Goal: Task Accomplishment & Management: Complete application form

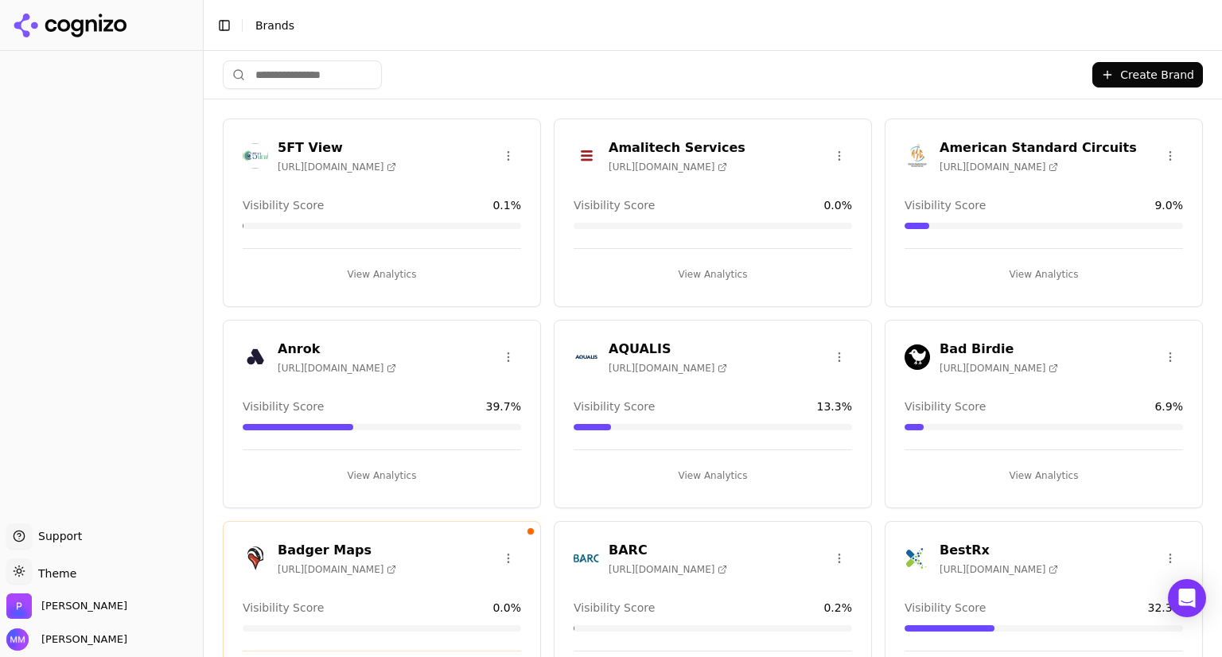
click at [64, 567] on html "Support Support Toggle theme Theme [PERSON_NAME] [PERSON_NAME] Toggle Sidebar B…" at bounding box center [611, 388] width 1222 height 776
click at [54, 518] on div "Dark" at bounding box center [57, 512] width 94 height 25
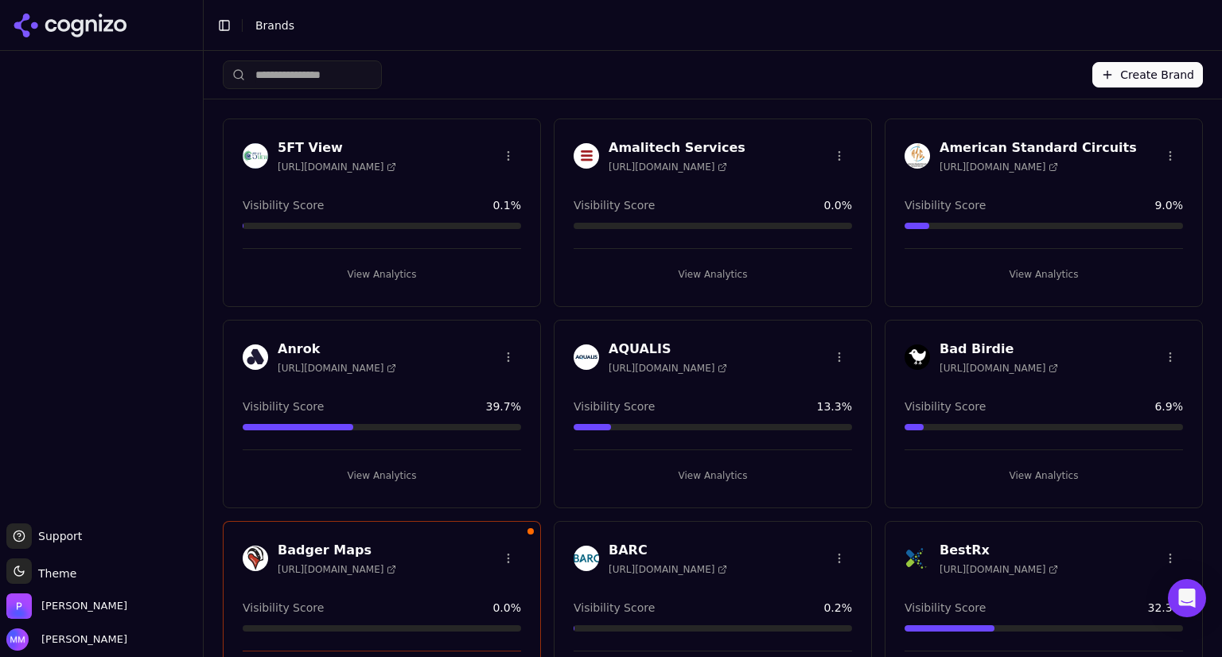
click at [1154, 69] on button "Create Brand" at bounding box center [1147, 74] width 111 height 25
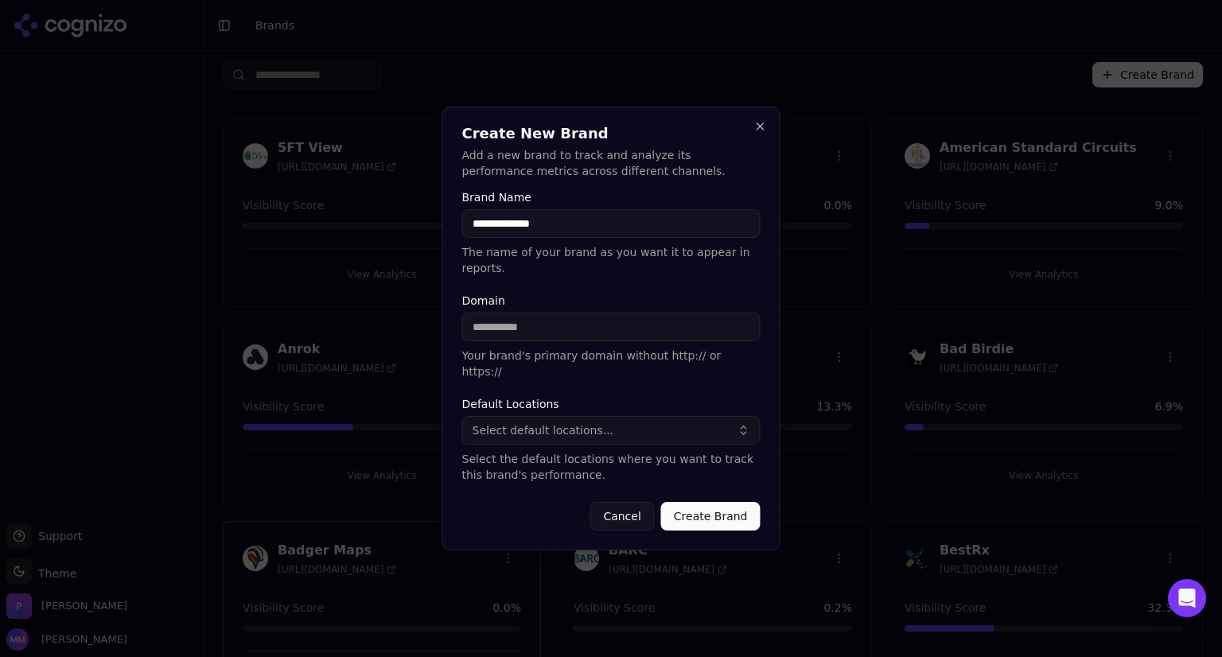
type input "**********"
click at [552, 332] on input "Domain" at bounding box center [611, 327] width 298 height 29
type input "*"
type input "**********"
click at [581, 372] on form "**********" at bounding box center [611, 361] width 298 height 339
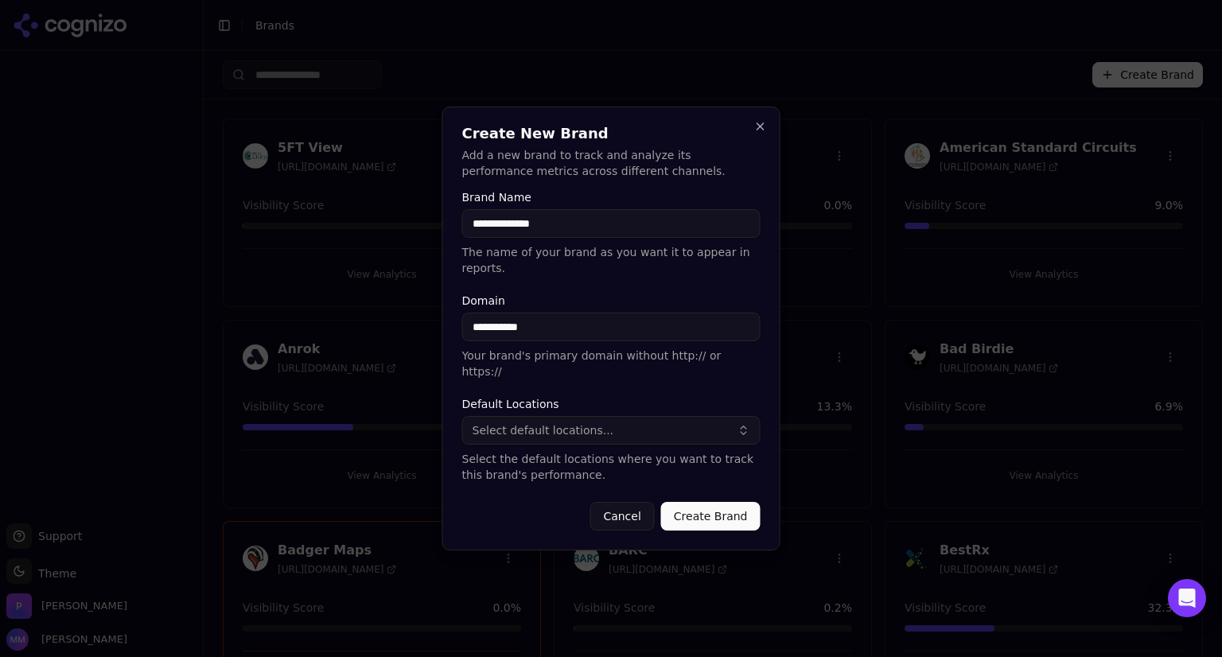
click at [617, 416] on button "Select default locations..." at bounding box center [611, 430] width 298 height 29
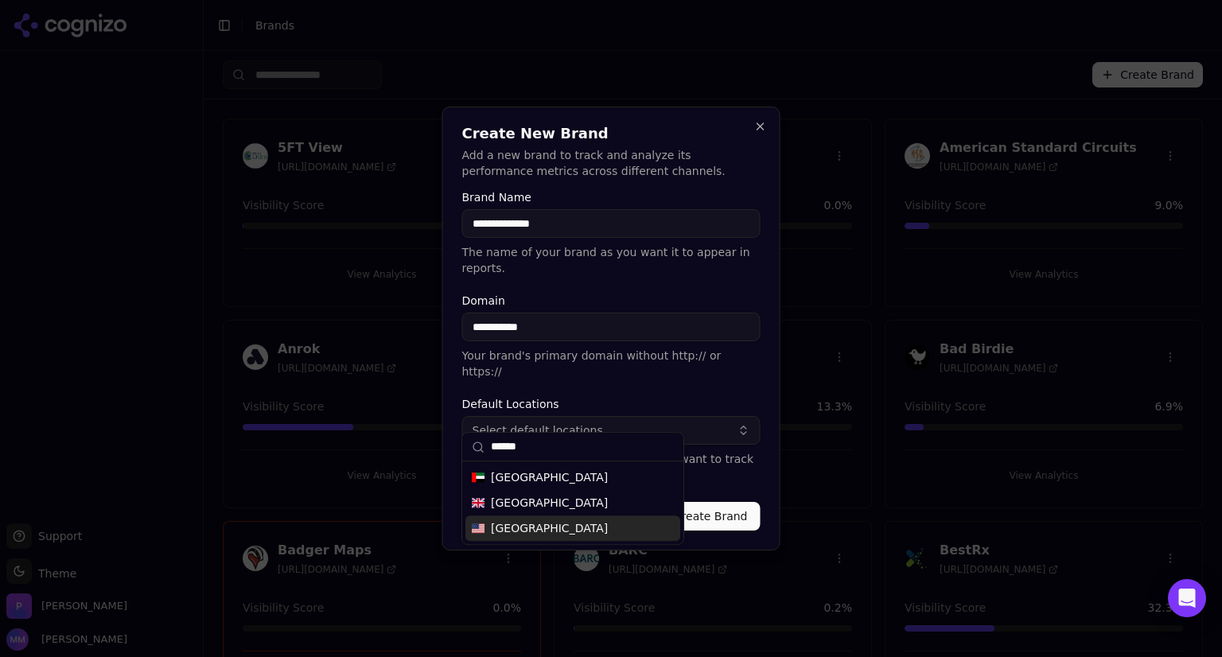
type input "******"
click at [530, 534] on span "[GEOGRAPHIC_DATA]" at bounding box center [549, 528] width 117 height 16
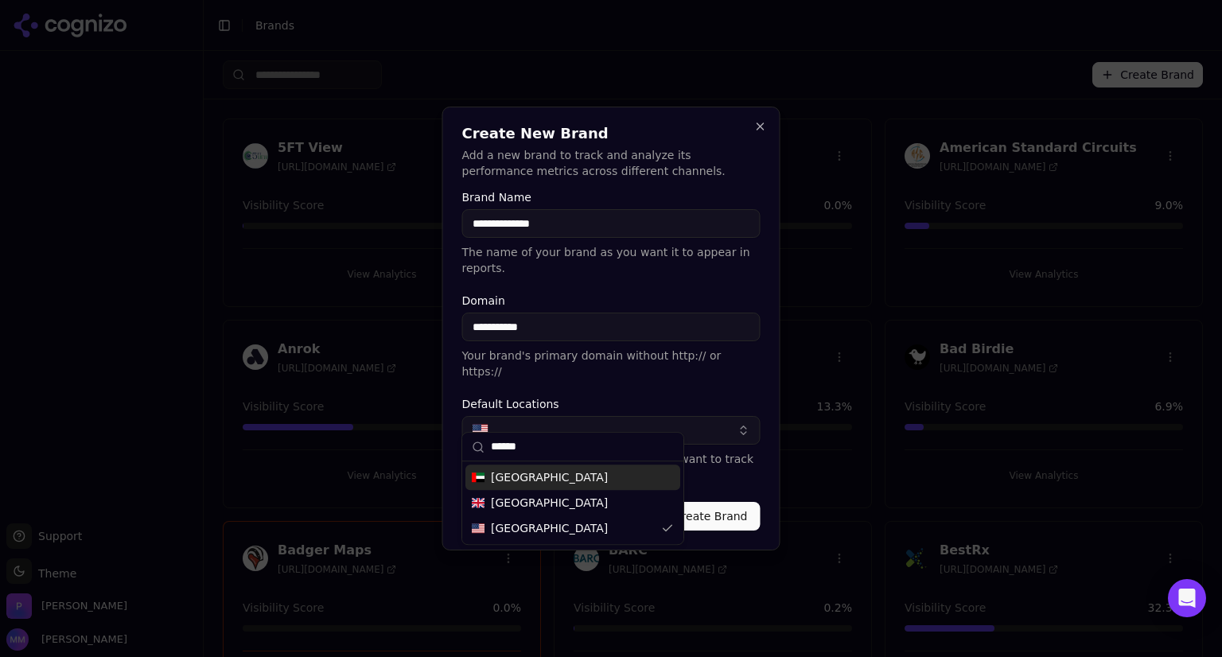
click at [534, 448] on input "******" at bounding box center [582, 447] width 183 height 32
drag, startPoint x: 534, startPoint y: 448, endPoint x: 487, endPoint y: 446, distance: 46.2
click at [487, 446] on div "******" at bounding box center [572, 447] width 221 height 29
type input "****"
click at [519, 476] on span "[GEOGRAPHIC_DATA]" at bounding box center [549, 477] width 117 height 16
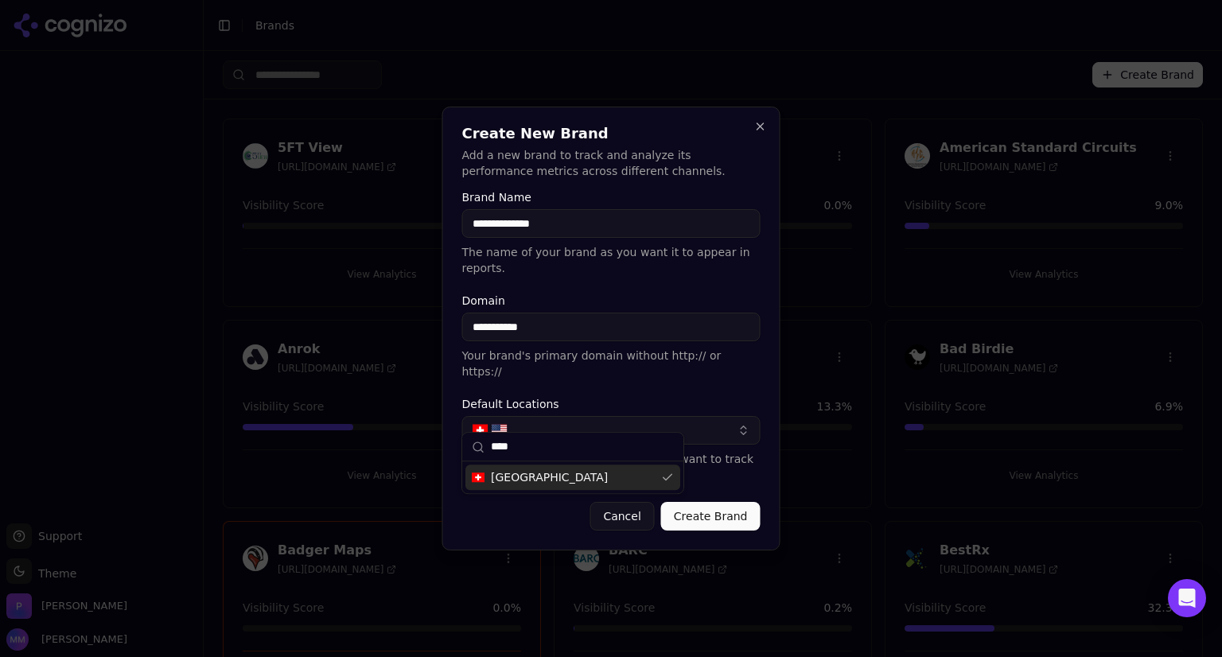
drag, startPoint x: 526, startPoint y: 449, endPoint x: 492, endPoint y: 449, distance: 34.2
click at [492, 449] on input "****" at bounding box center [582, 447] width 183 height 32
click at [510, 478] on span "[GEOGRAPHIC_DATA]" at bounding box center [549, 477] width 117 height 16
drag, startPoint x: 531, startPoint y: 448, endPoint x: 489, endPoint y: 448, distance: 42.1
click at [489, 448] on div "****" at bounding box center [572, 447] width 221 height 29
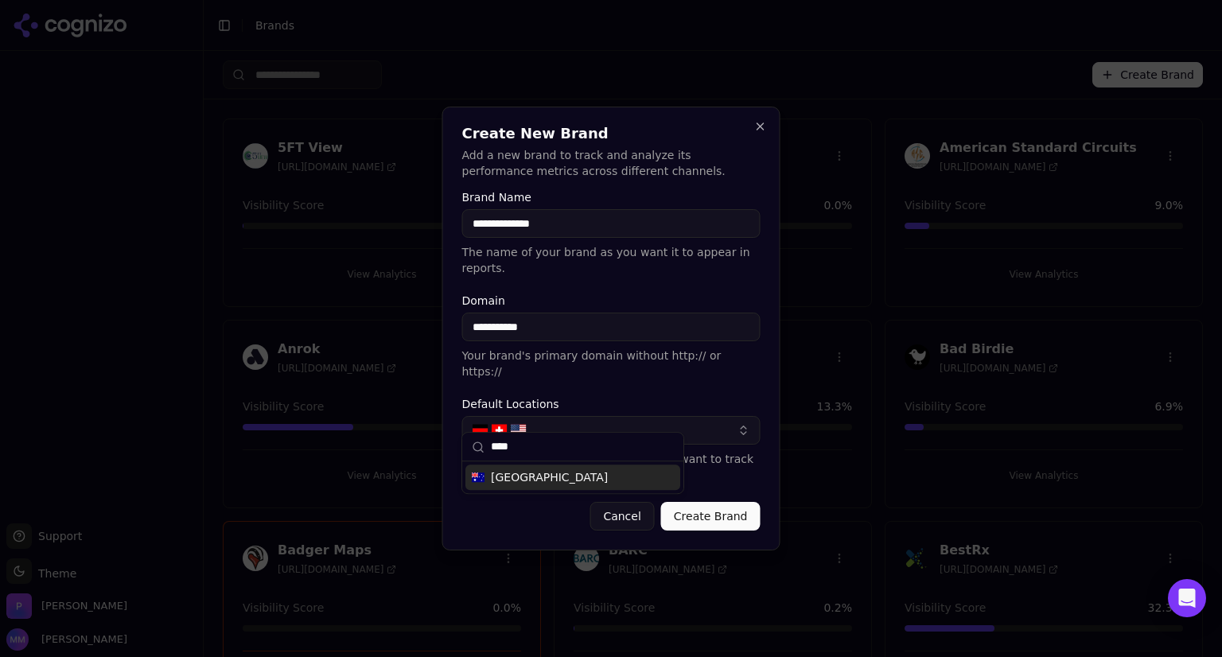
type input "****"
click at [503, 476] on span "[GEOGRAPHIC_DATA]" at bounding box center [549, 477] width 117 height 16
click at [505, 517] on div "**********" at bounding box center [611, 329] width 338 height 444
click at [702, 502] on button "Create Brand" at bounding box center [710, 516] width 99 height 29
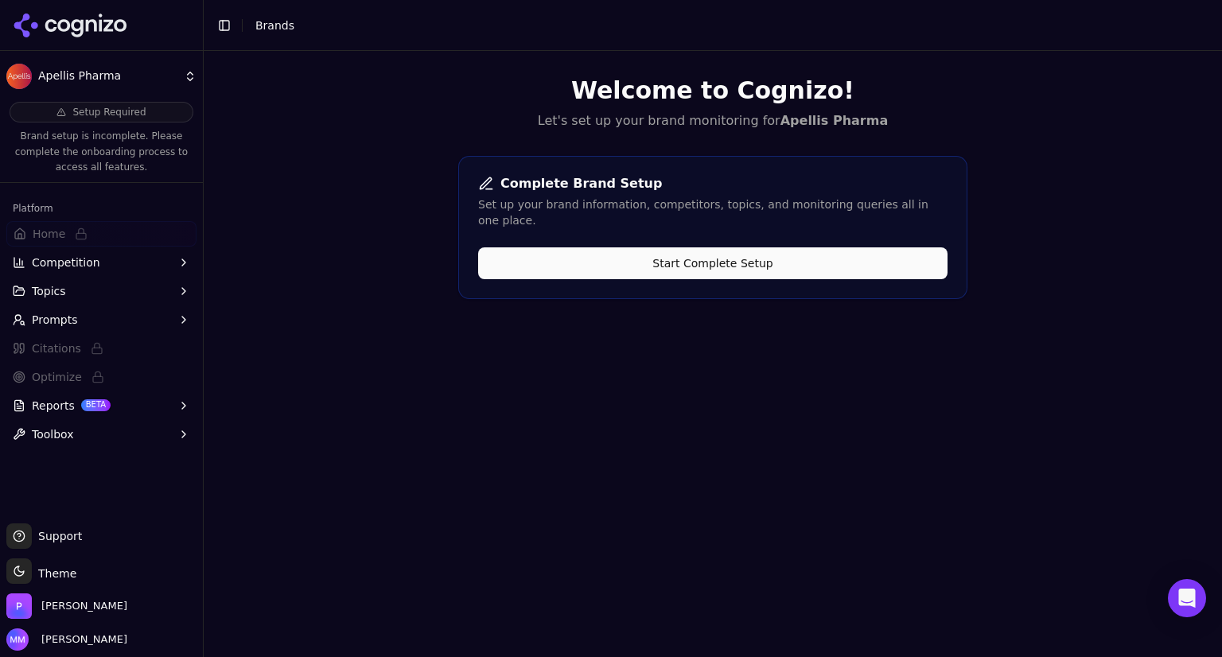
click at [89, 27] on icon at bounding box center [70, 26] width 115 height 24
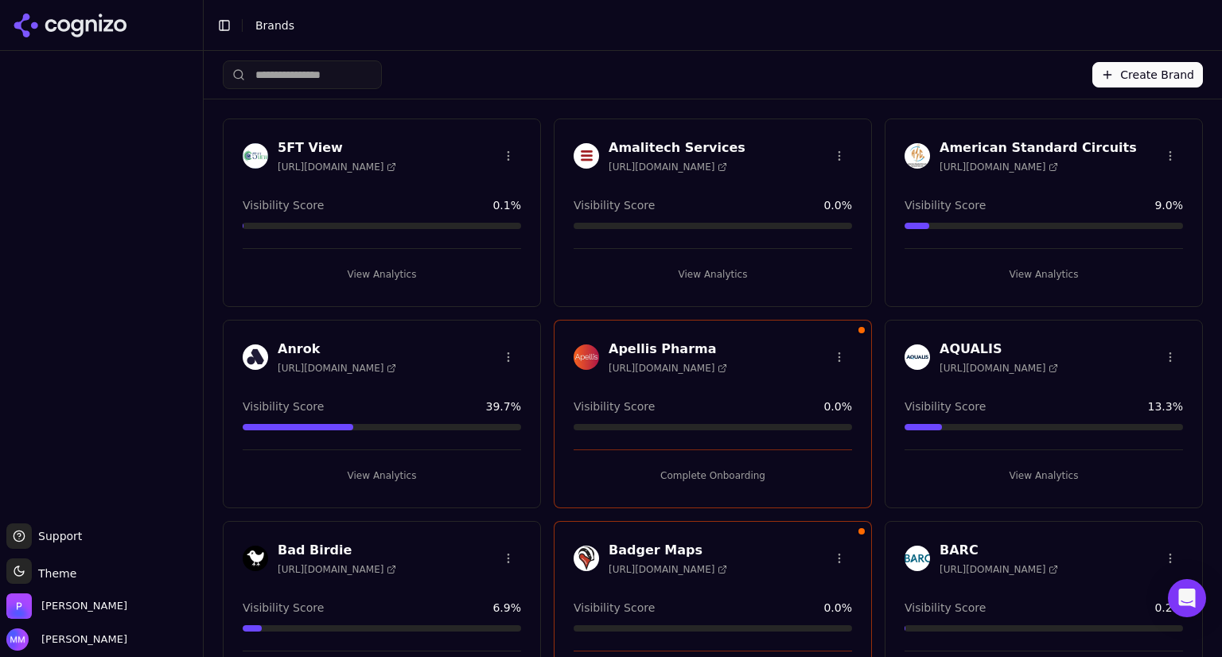
click at [701, 470] on button "Complete Onboarding" at bounding box center [712, 475] width 278 height 25
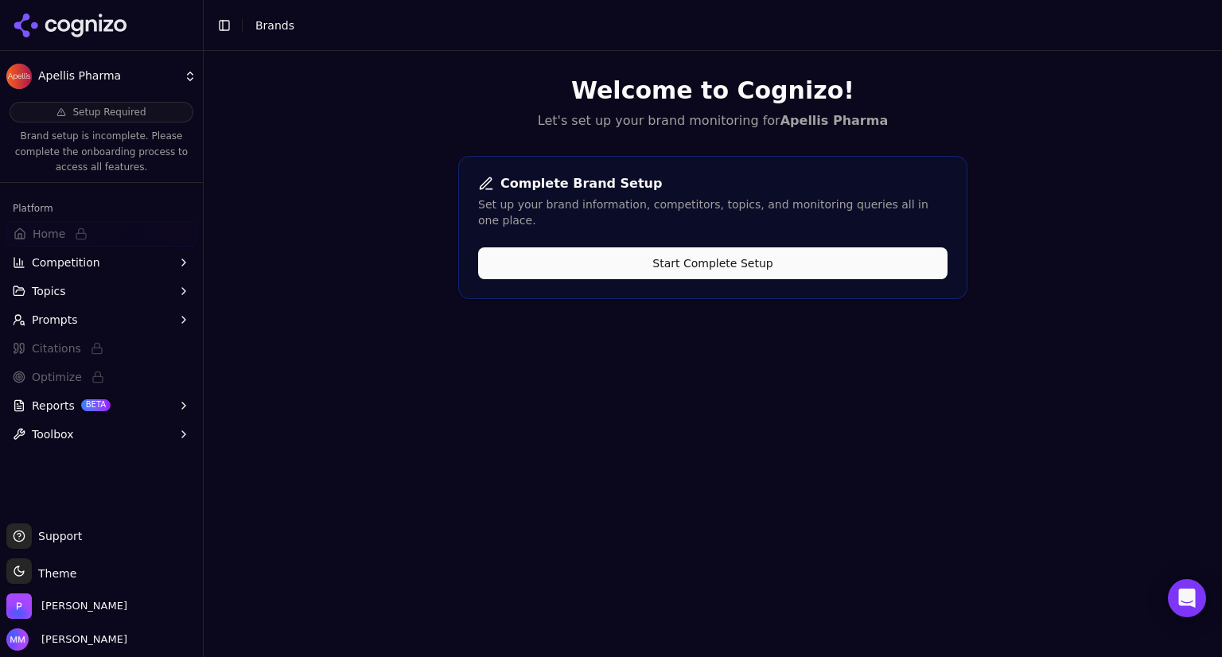
click at [715, 253] on button "Start Complete Setup" at bounding box center [712, 263] width 469 height 32
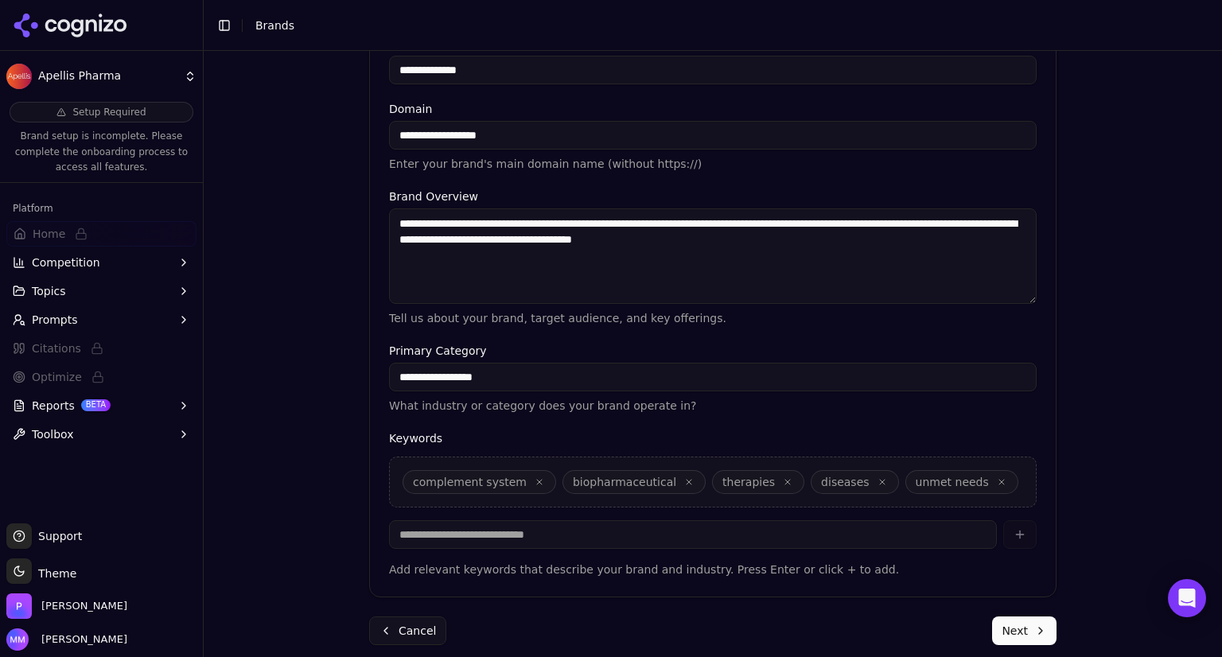
scroll to position [340, 0]
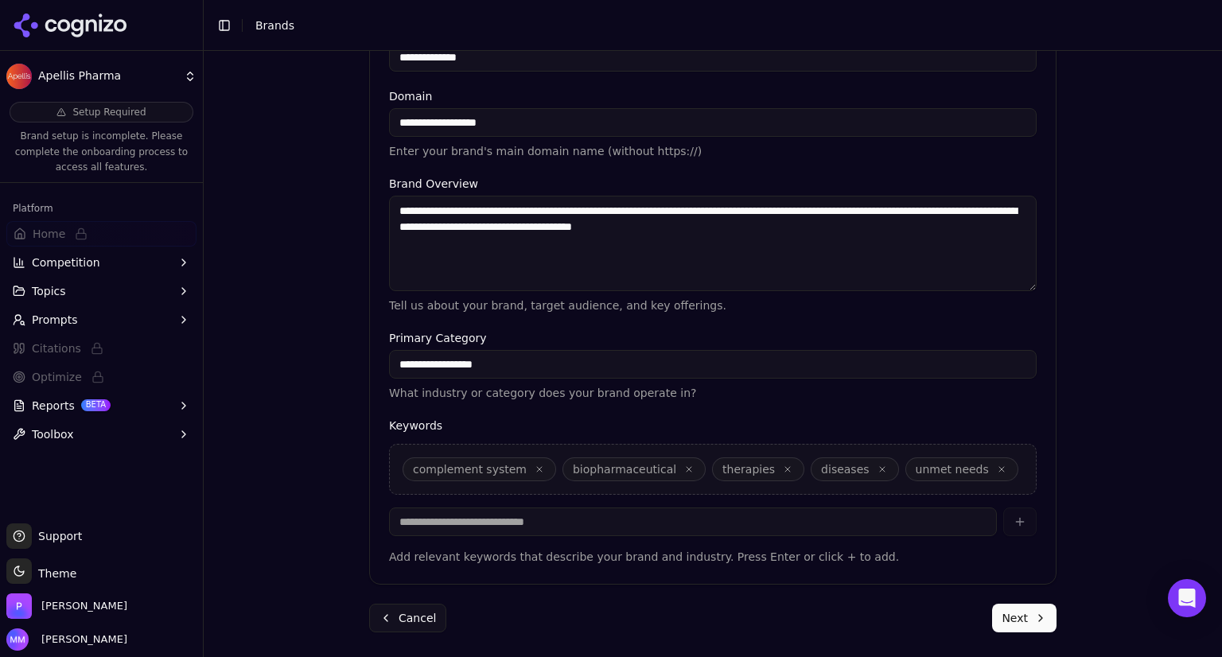
click at [1026, 616] on button "Next" at bounding box center [1024, 618] width 64 height 29
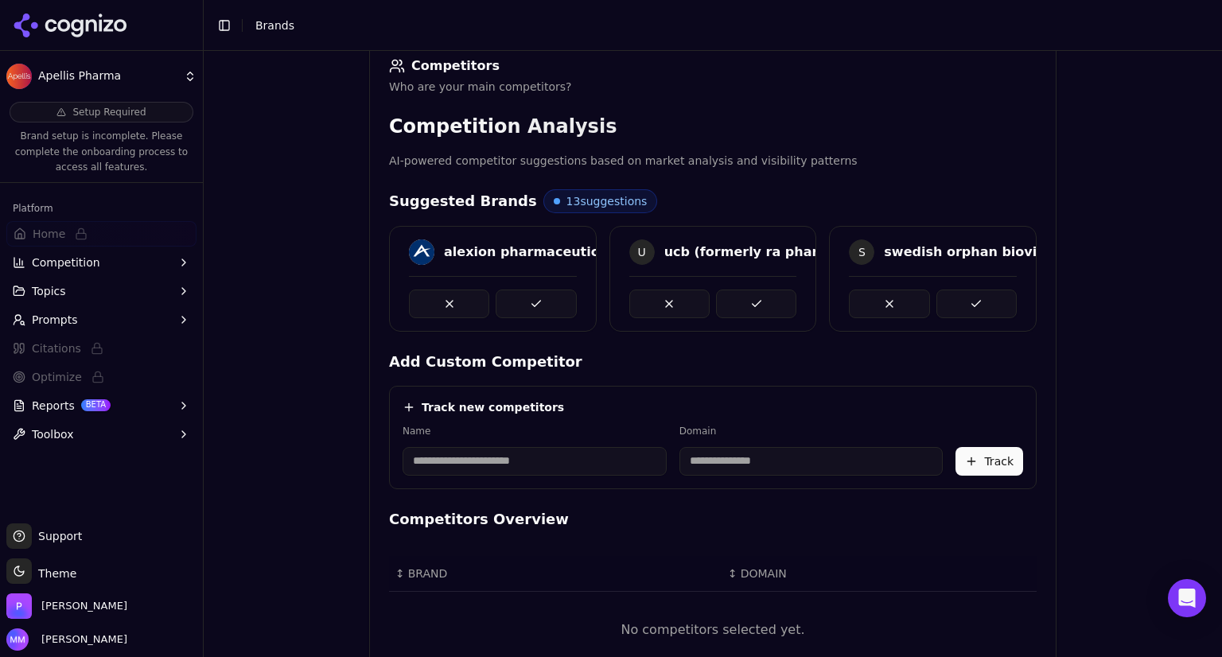
scroll to position [251, 0]
click at [502, 460] on input at bounding box center [534, 461] width 264 height 29
type input "******"
click at [336, 473] on div "Brand Onboarding Let's set up your brand monitoring in a few simple steps Step …" at bounding box center [713, 354] width 1018 height 606
type input "**********"
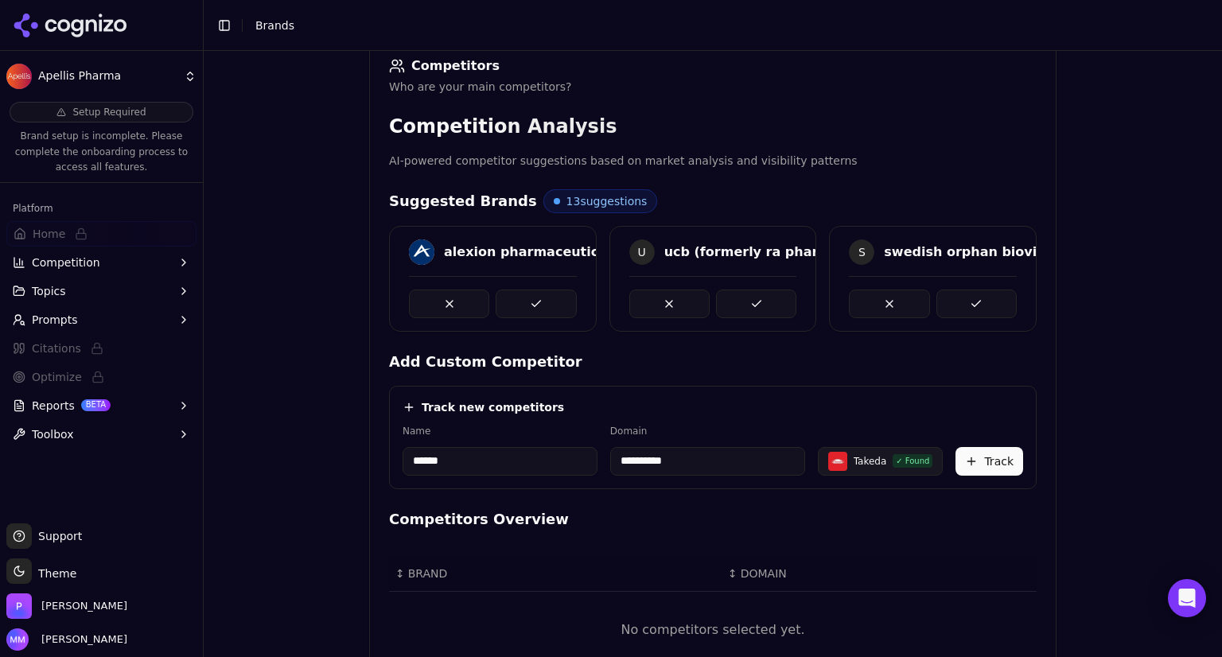
click at [985, 459] on button "Track" at bounding box center [989, 461] width 68 height 29
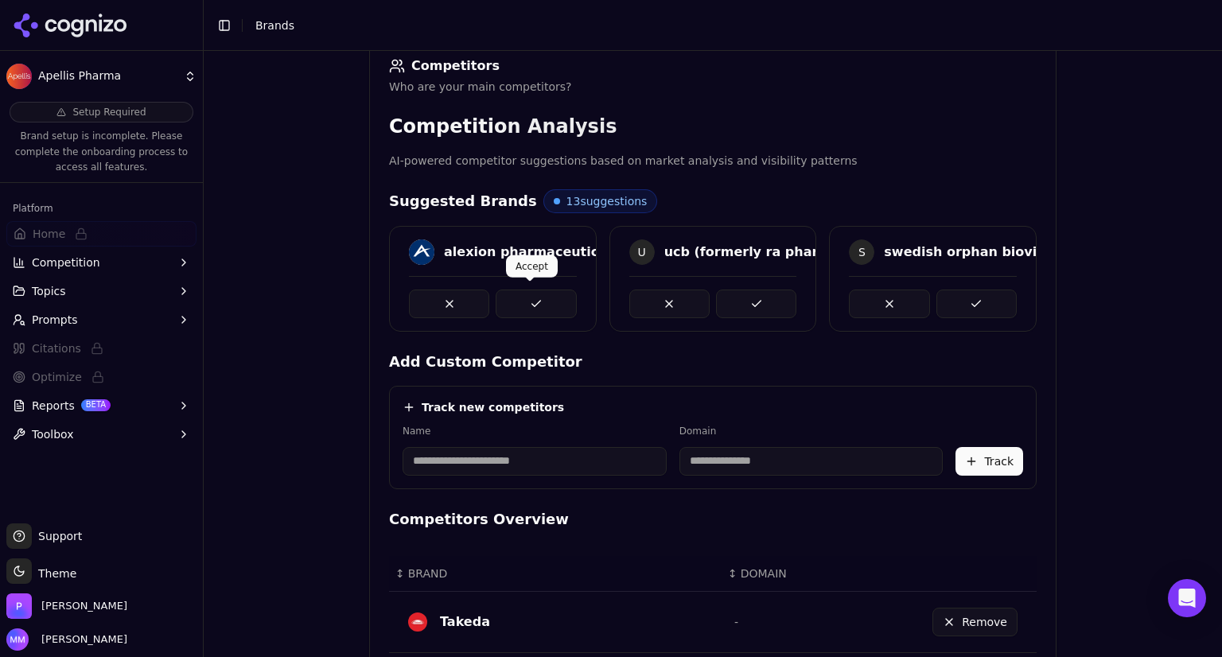
click at [537, 300] on button at bounding box center [535, 303] width 80 height 29
click at [545, 300] on button at bounding box center [535, 303] width 80 height 29
click at [544, 300] on button at bounding box center [535, 303] width 80 height 29
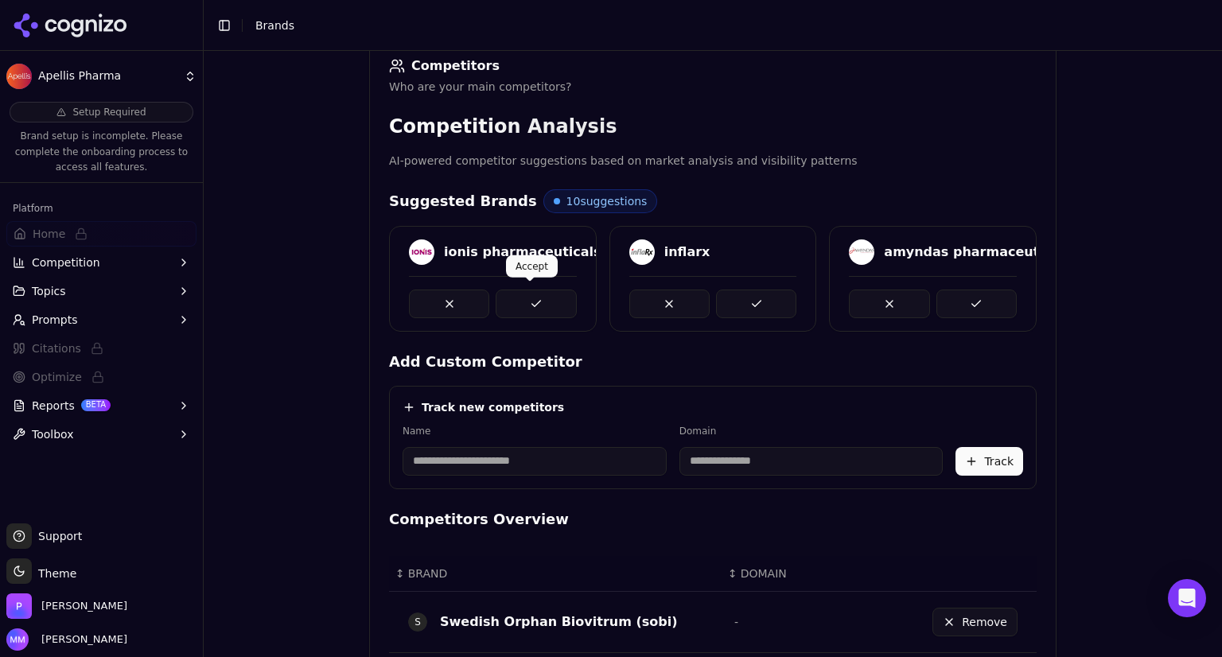
click at [544, 301] on button at bounding box center [535, 303] width 80 height 29
click at [540, 300] on button at bounding box center [535, 303] width 80 height 29
click at [542, 300] on button at bounding box center [535, 303] width 80 height 29
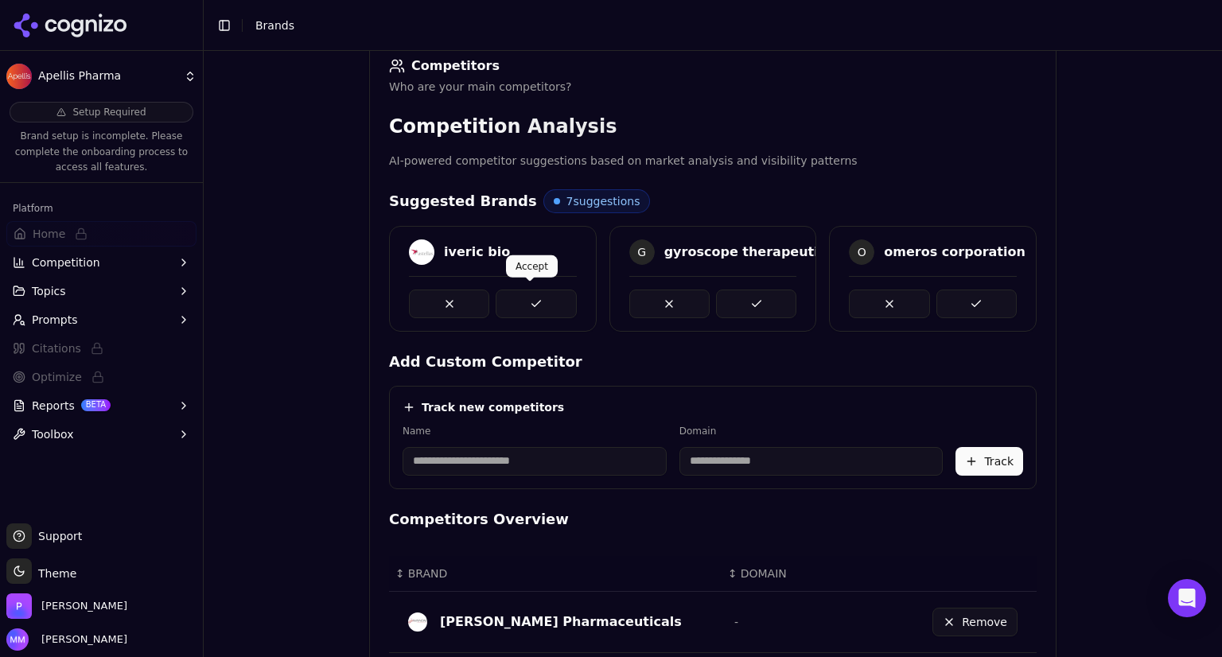
click at [546, 299] on button at bounding box center [535, 303] width 80 height 29
click at [546, 301] on button at bounding box center [535, 303] width 80 height 29
click at [546, 299] on button at bounding box center [535, 303] width 80 height 29
click at [547, 300] on button at bounding box center [535, 303] width 80 height 29
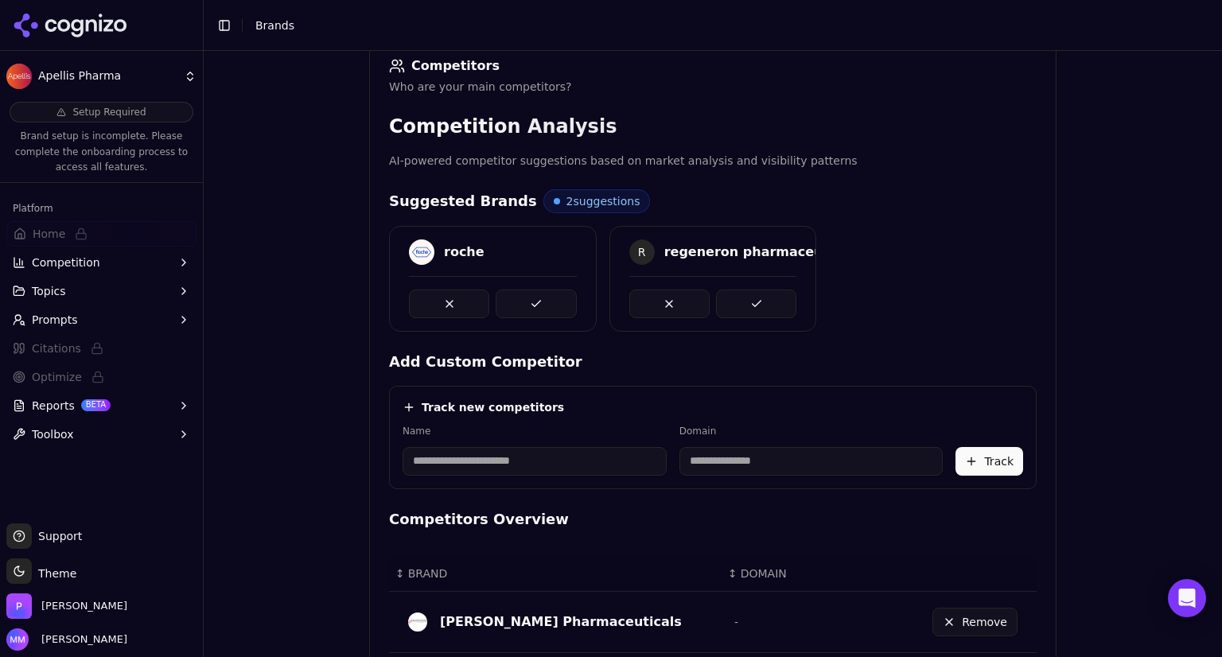
click at [547, 300] on button at bounding box center [535, 303] width 80 height 29
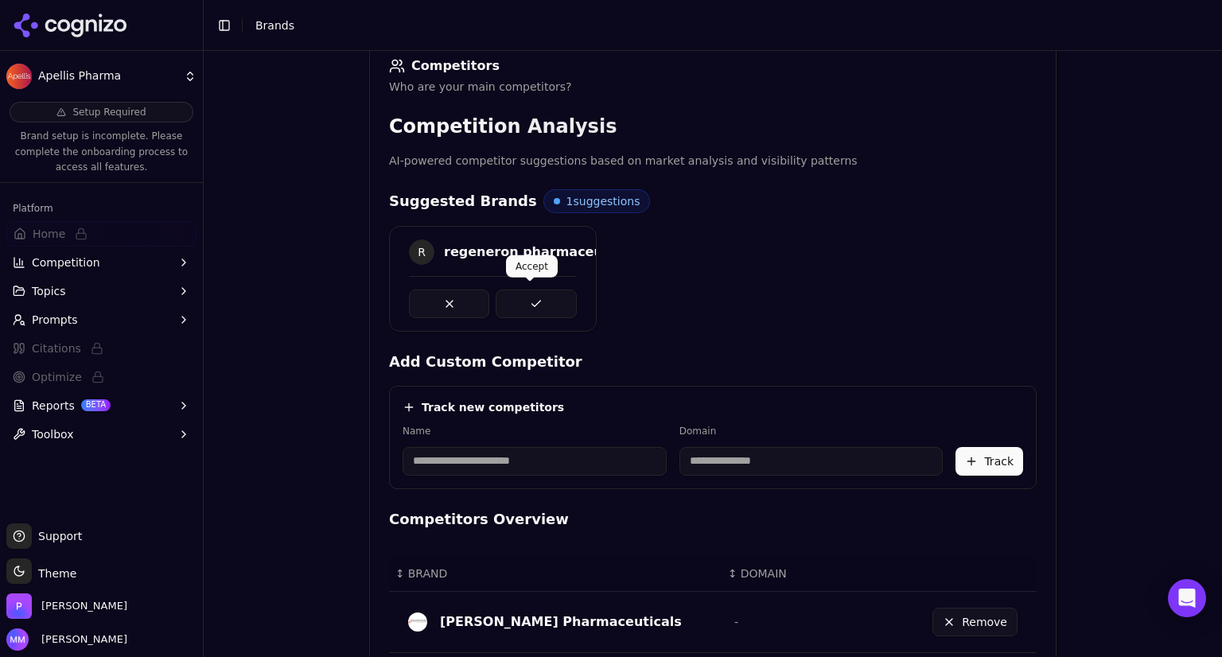
click at [542, 302] on button at bounding box center [535, 303] width 80 height 29
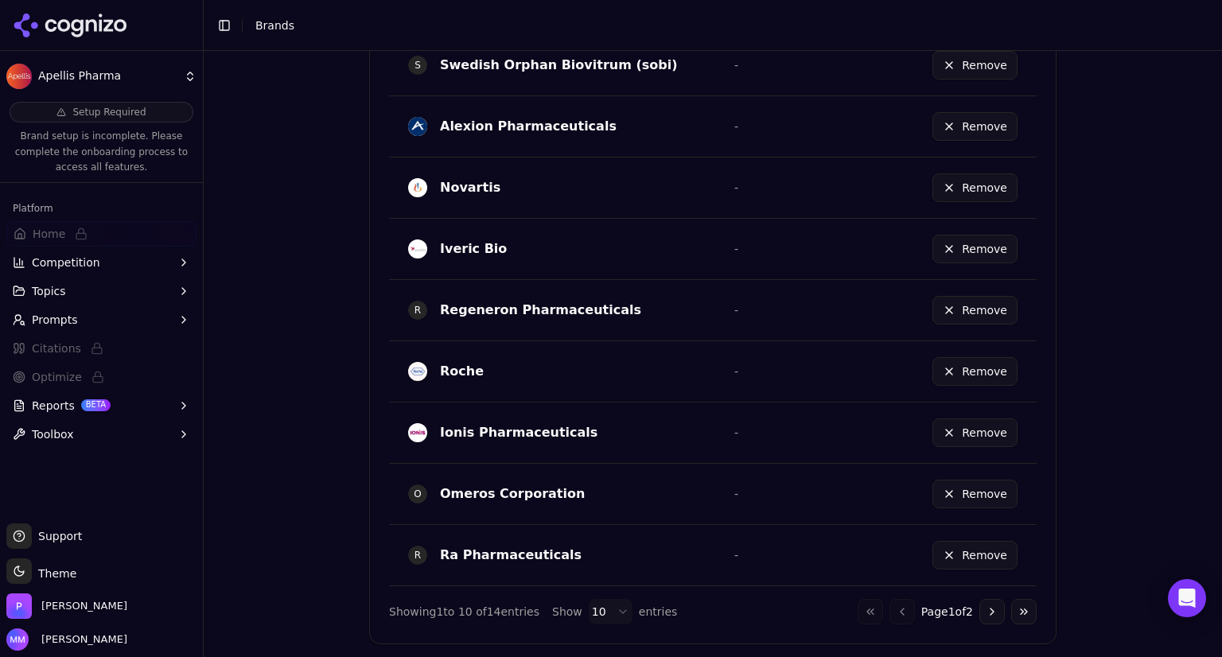
scroll to position [943, 0]
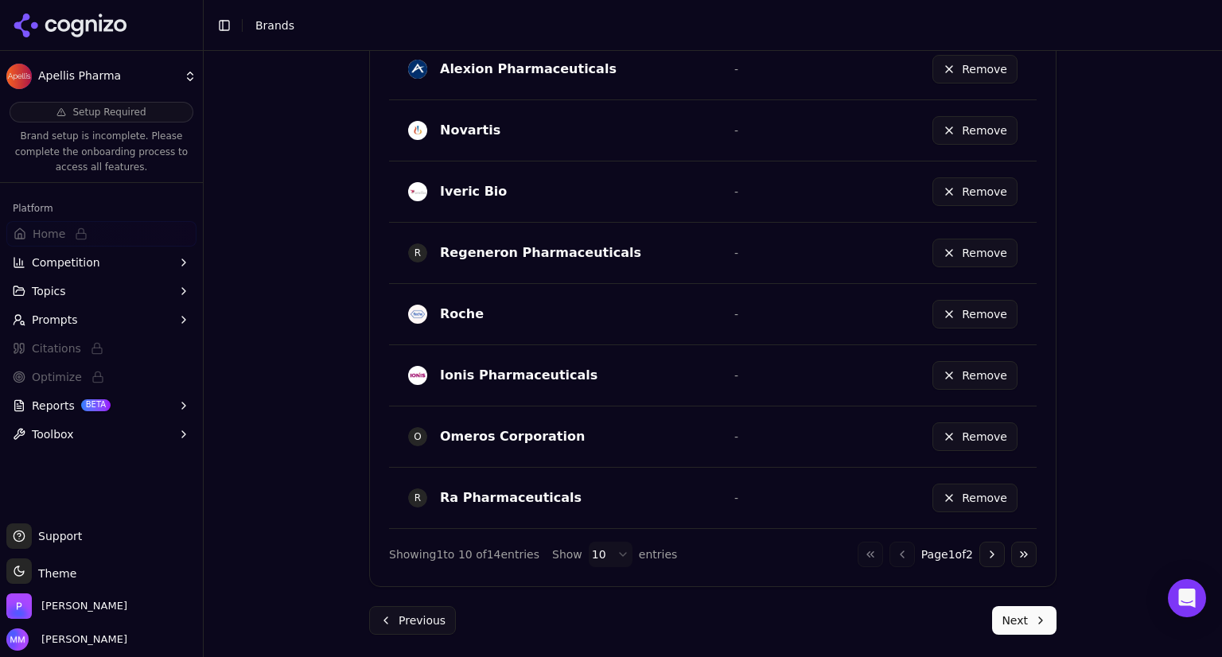
click at [1022, 624] on button "Next" at bounding box center [1024, 620] width 64 height 29
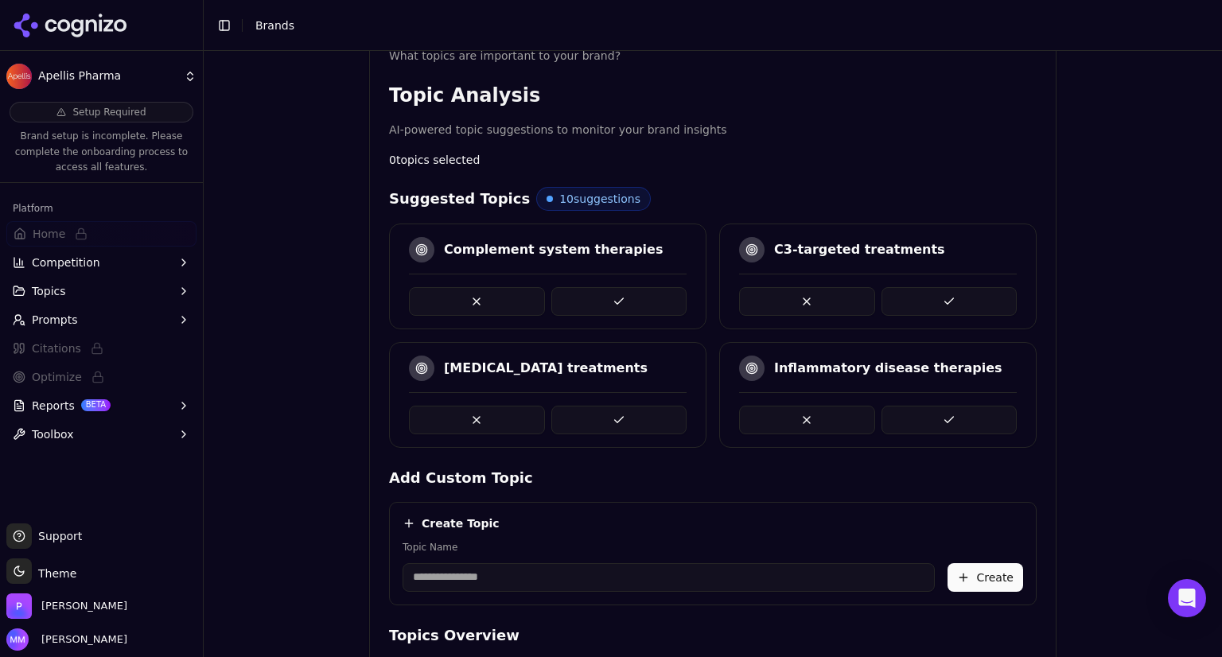
scroll to position [283, 0]
click at [575, 198] on span "10 suggestions" at bounding box center [599, 198] width 81 height 16
click at [559, 196] on span "10 suggestions" at bounding box center [599, 198] width 81 height 16
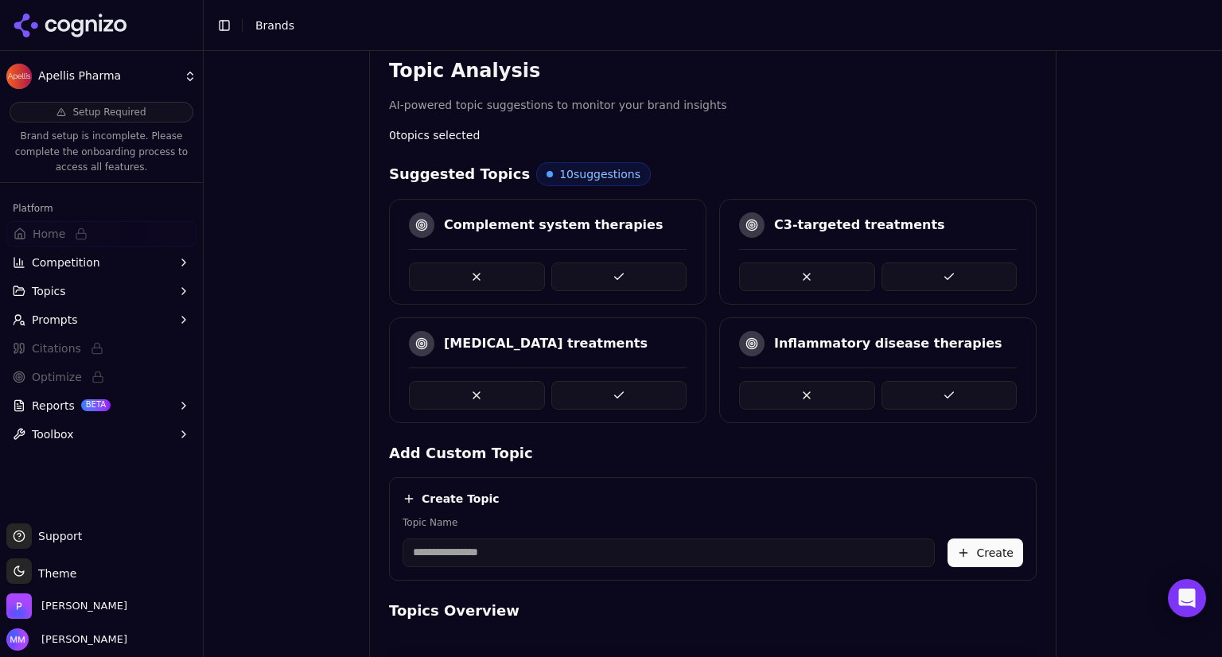
scroll to position [308, 0]
click at [610, 392] on button at bounding box center [619, 394] width 136 height 29
click at [928, 275] on button at bounding box center [949, 276] width 136 height 29
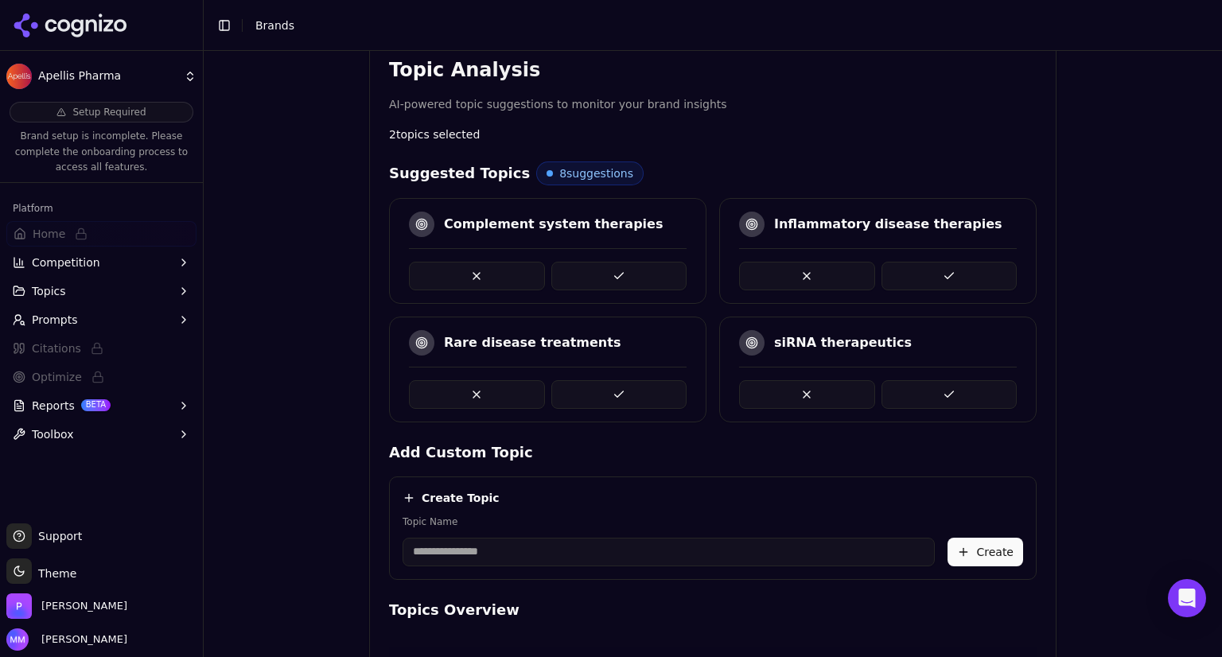
click at [606, 387] on button at bounding box center [619, 394] width 136 height 29
click at [607, 267] on button at bounding box center [619, 276] width 136 height 29
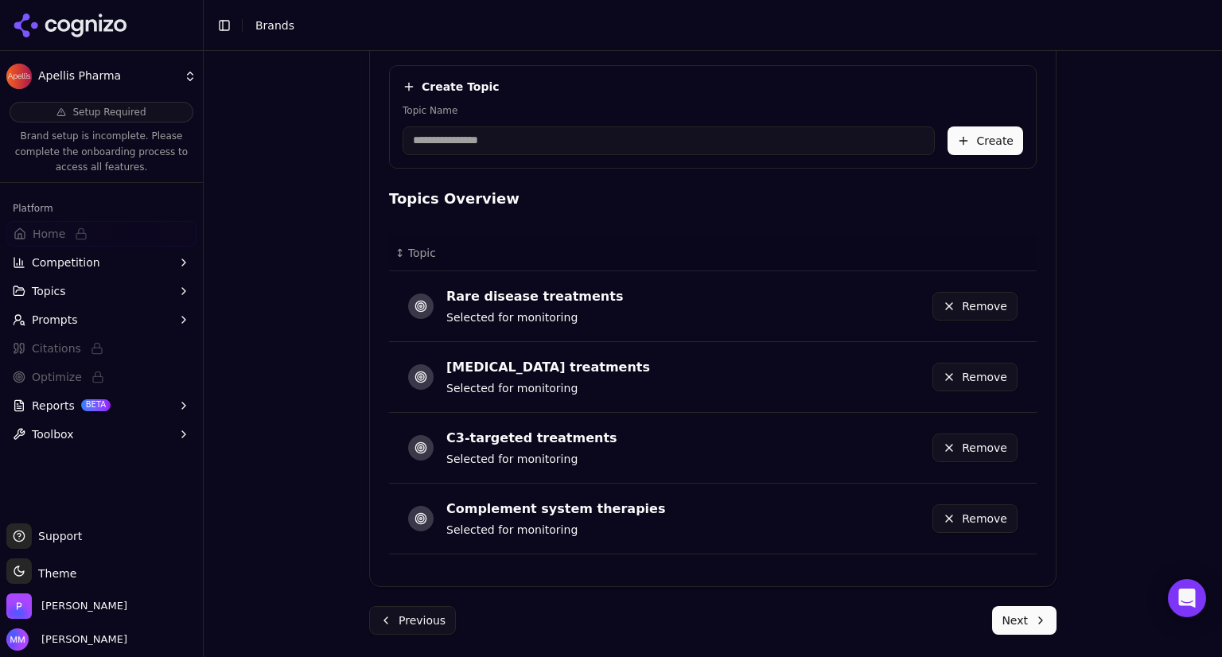
scroll to position [719, 0]
click at [1012, 616] on button "Next" at bounding box center [1024, 620] width 64 height 29
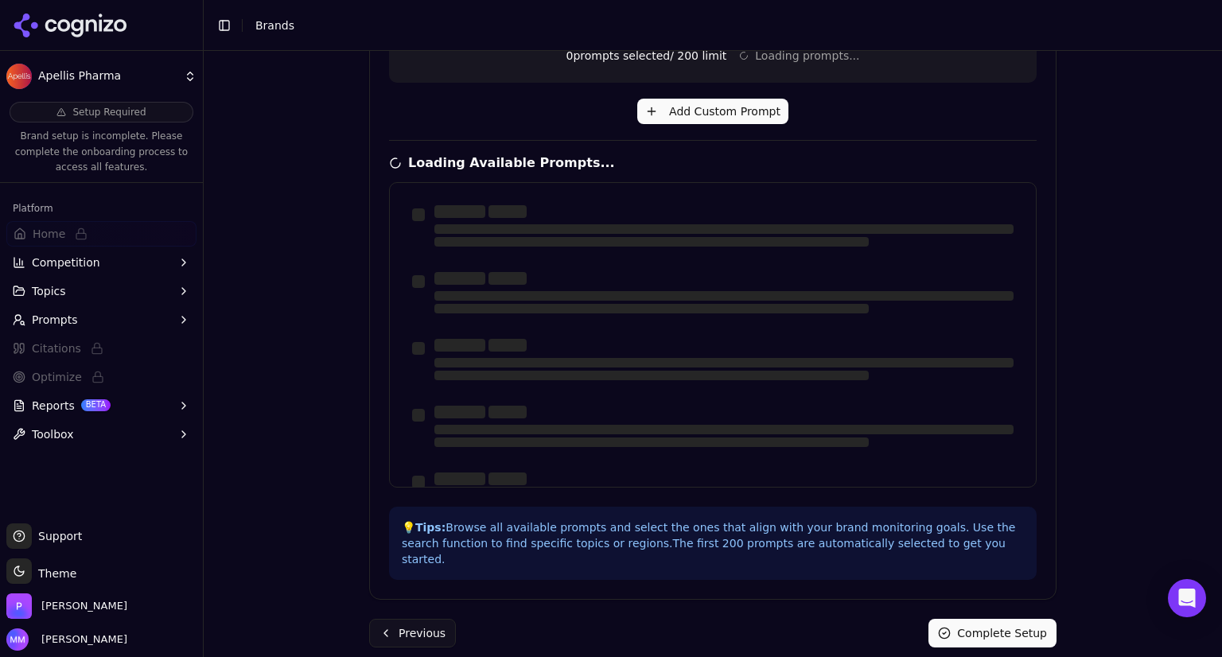
scroll to position [0, 0]
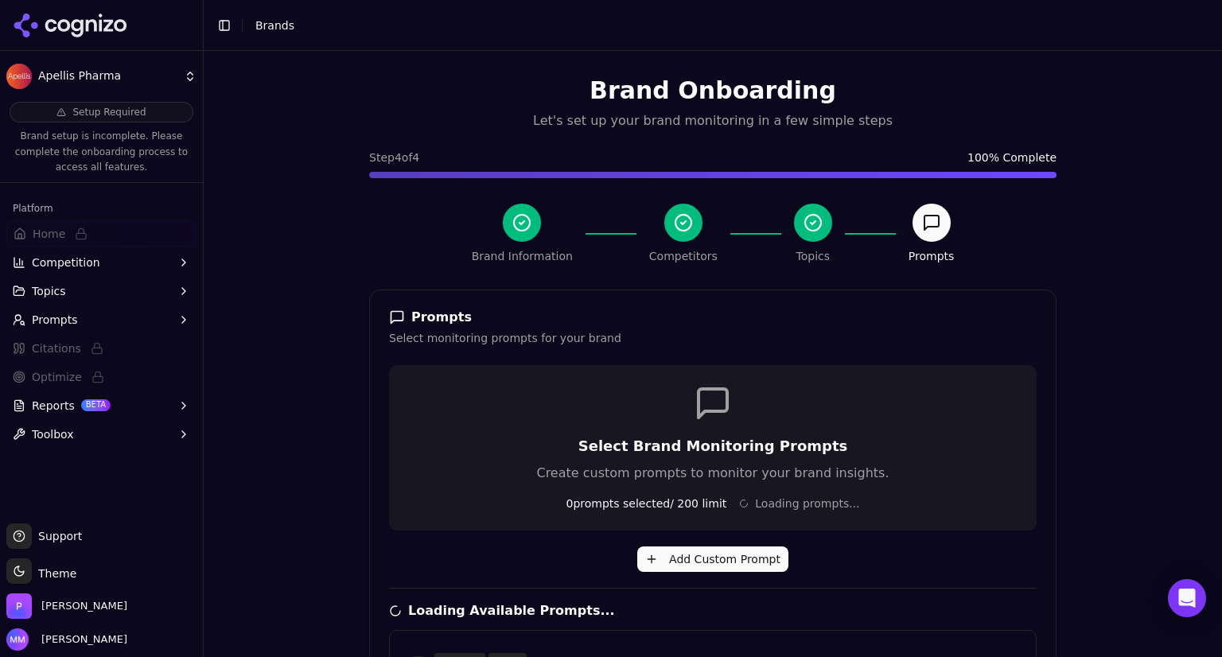
click at [92, 20] on icon at bounding box center [91, 25] width 11 height 12
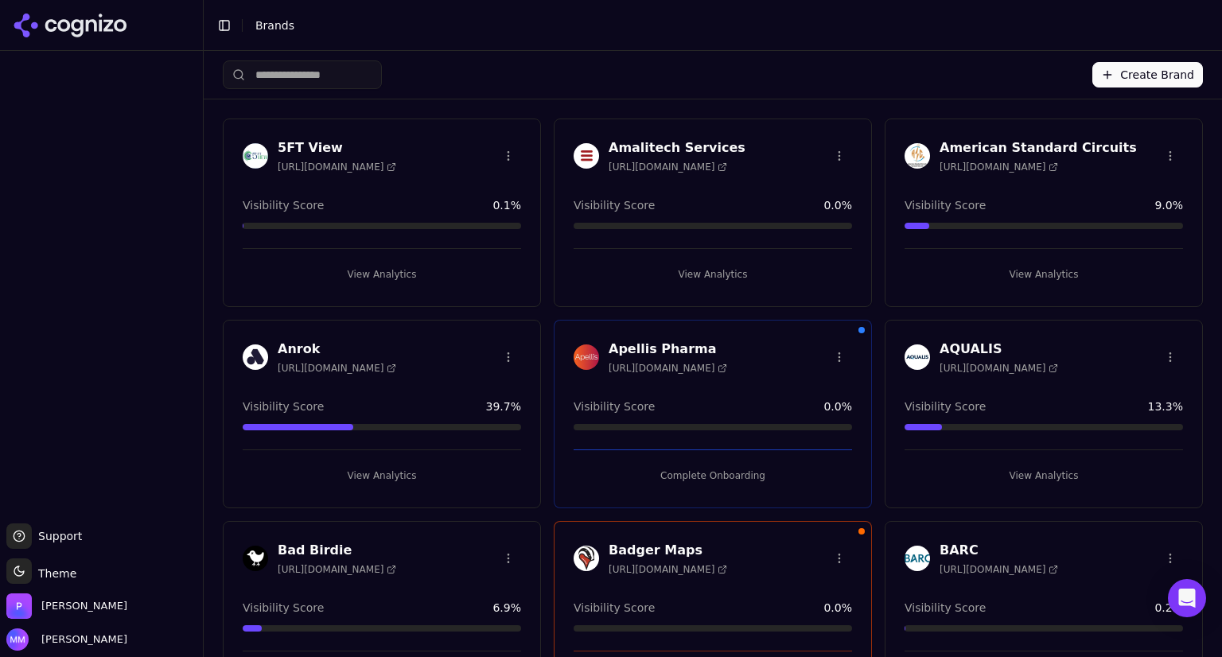
click at [717, 472] on button "Complete Onboarding" at bounding box center [712, 475] width 278 height 25
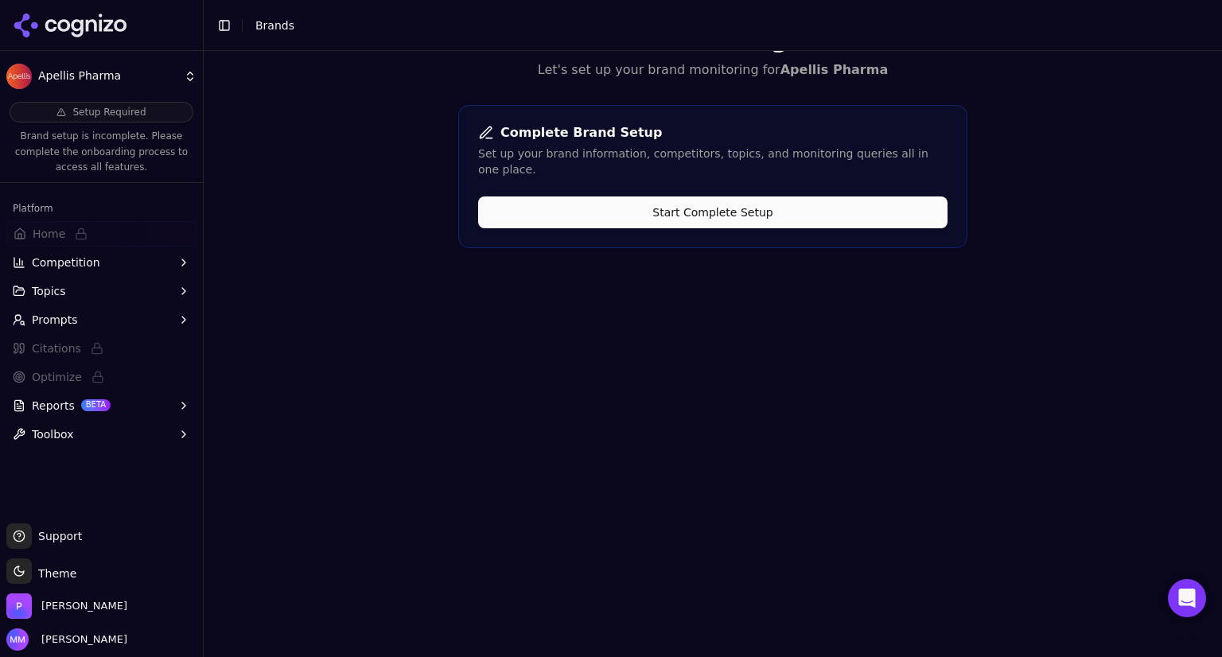
scroll to position [50, 0]
click at [750, 197] on button "Start Complete Setup" at bounding box center [712, 213] width 469 height 32
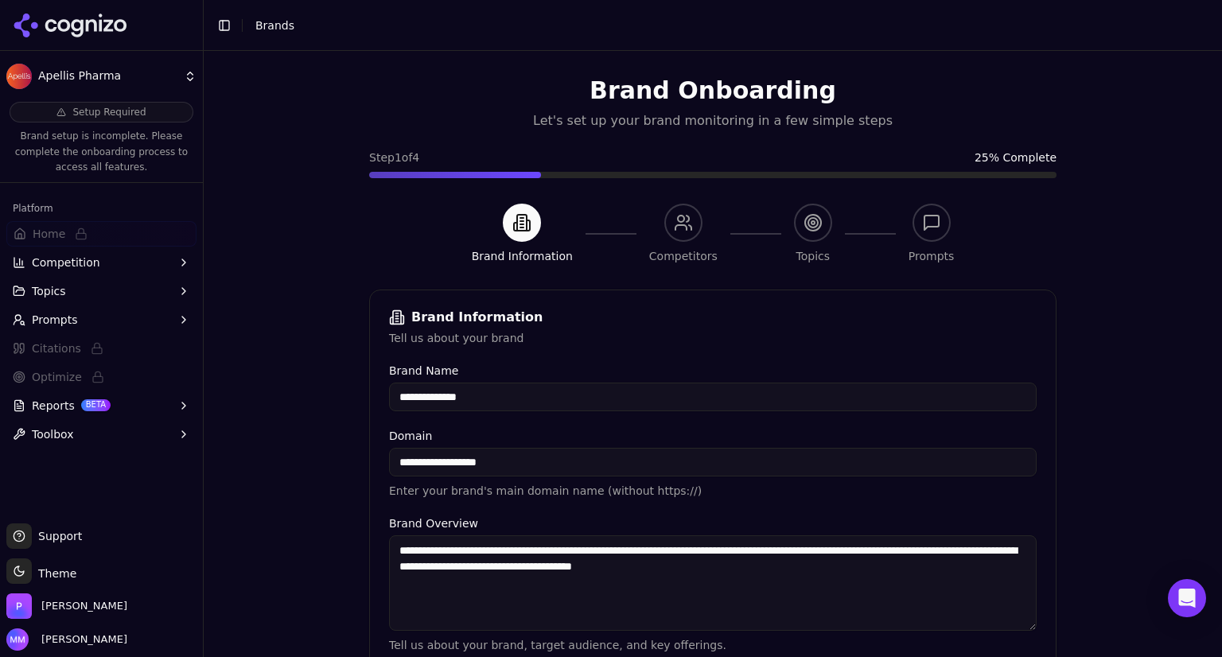
scroll to position [340, 0]
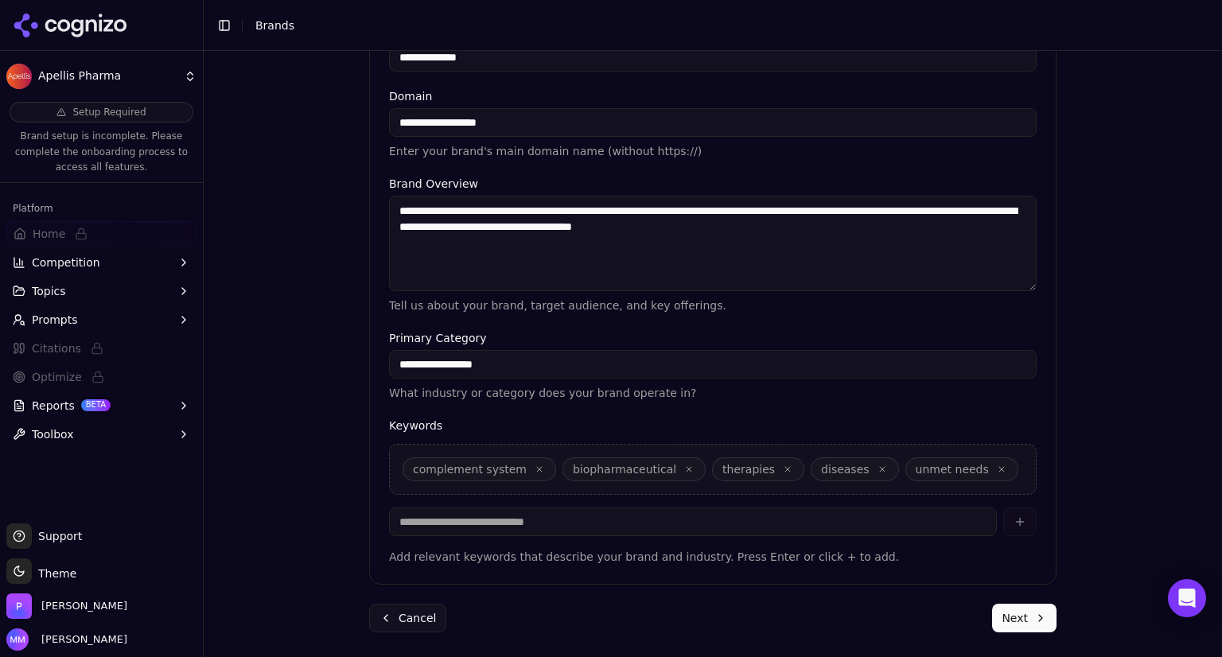
click at [1023, 622] on button "Next" at bounding box center [1024, 618] width 64 height 29
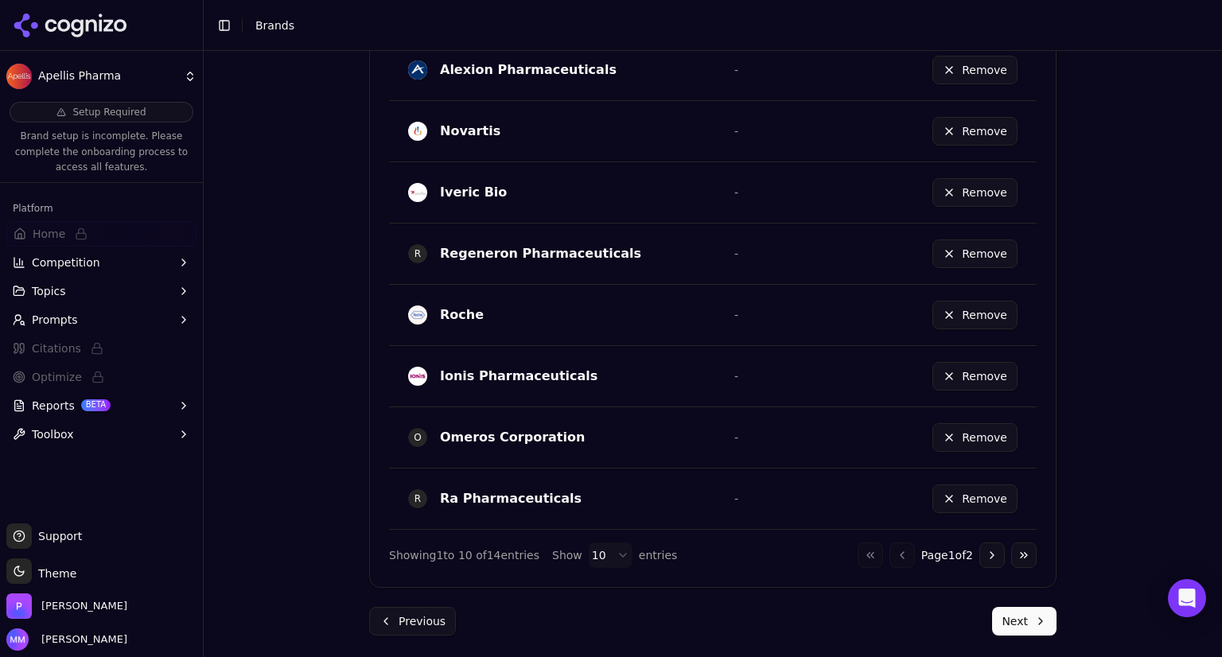
scroll to position [926, 0]
click at [604, 548] on html "Apellis Pharma Setup Required Brand setup is incomplete. Please complete the on…" at bounding box center [611, 388] width 1222 height 776
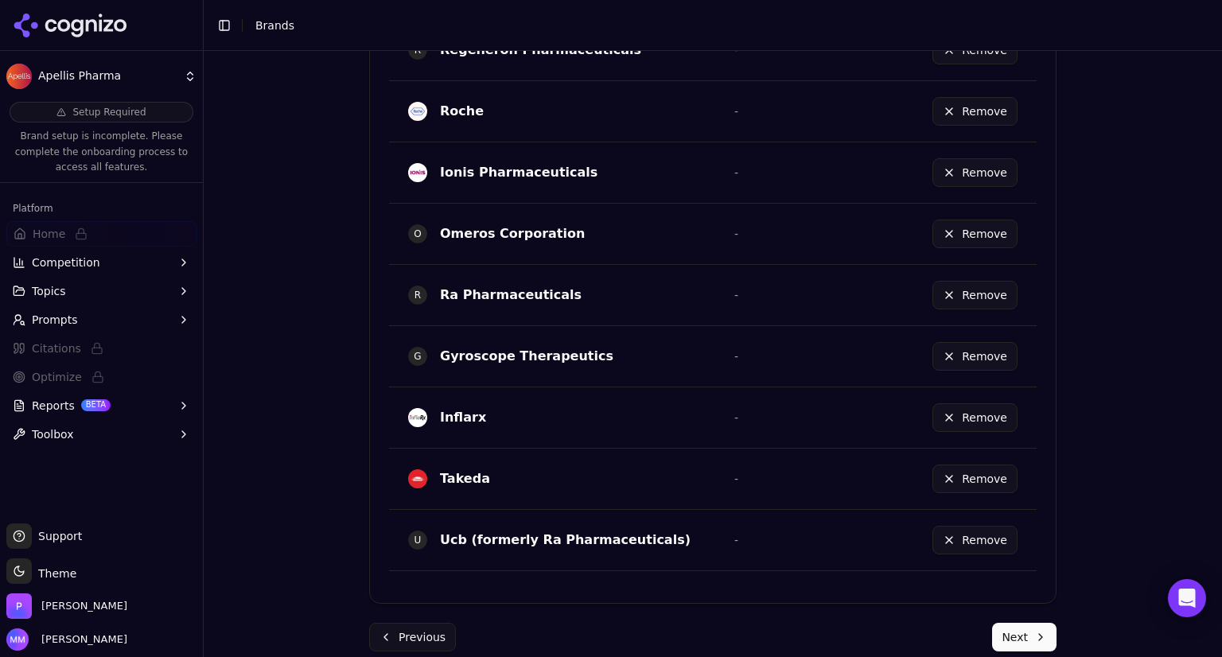
scroll to position [1145, 0]
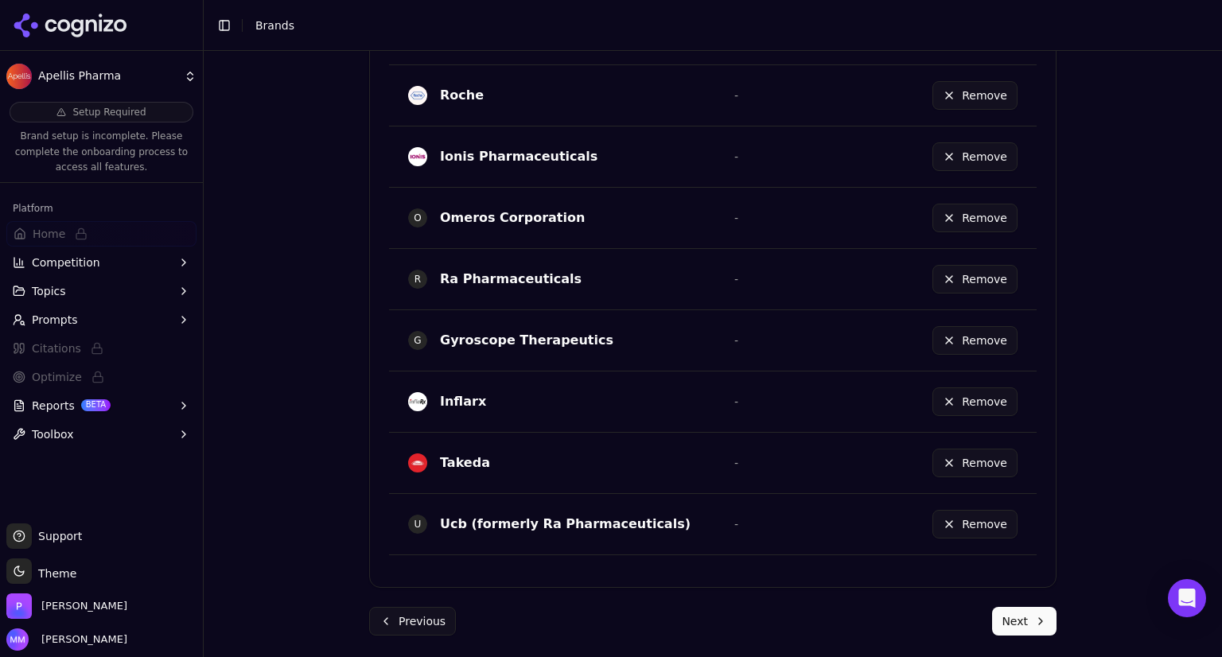
click at [1031, 622] on button "Next" at bounding box center [1024, 621] width 64 height 29
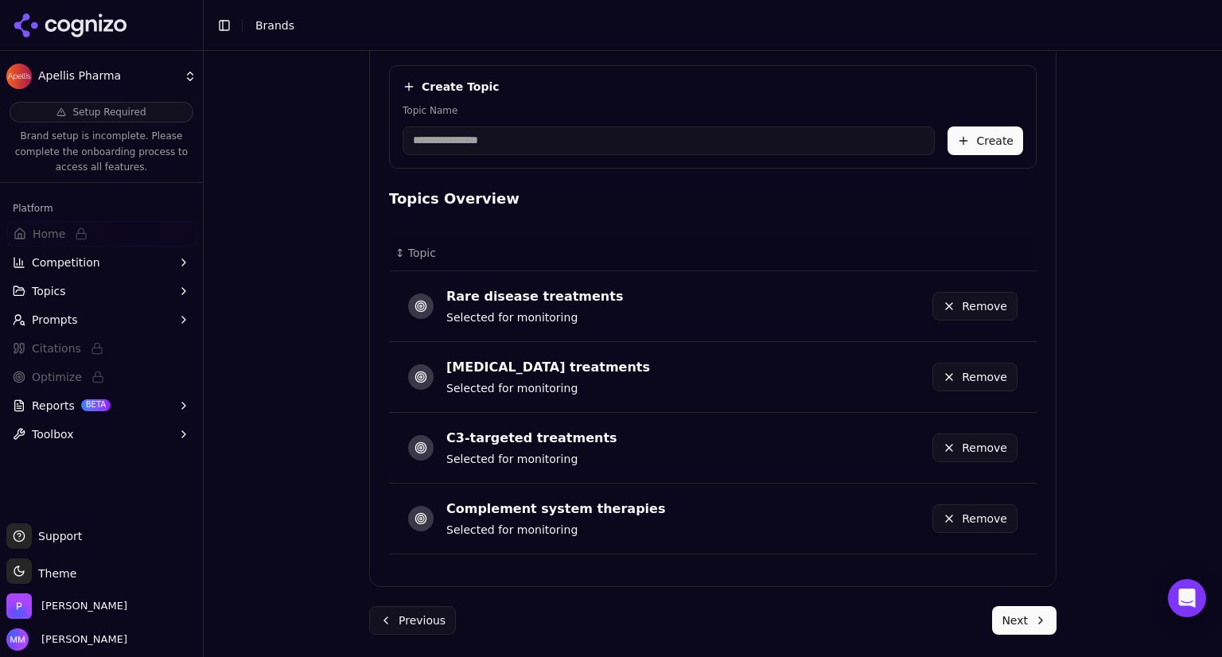
click at [1021, 622] on button "Next" at bounding box center [1024, 620] width 64 height 29
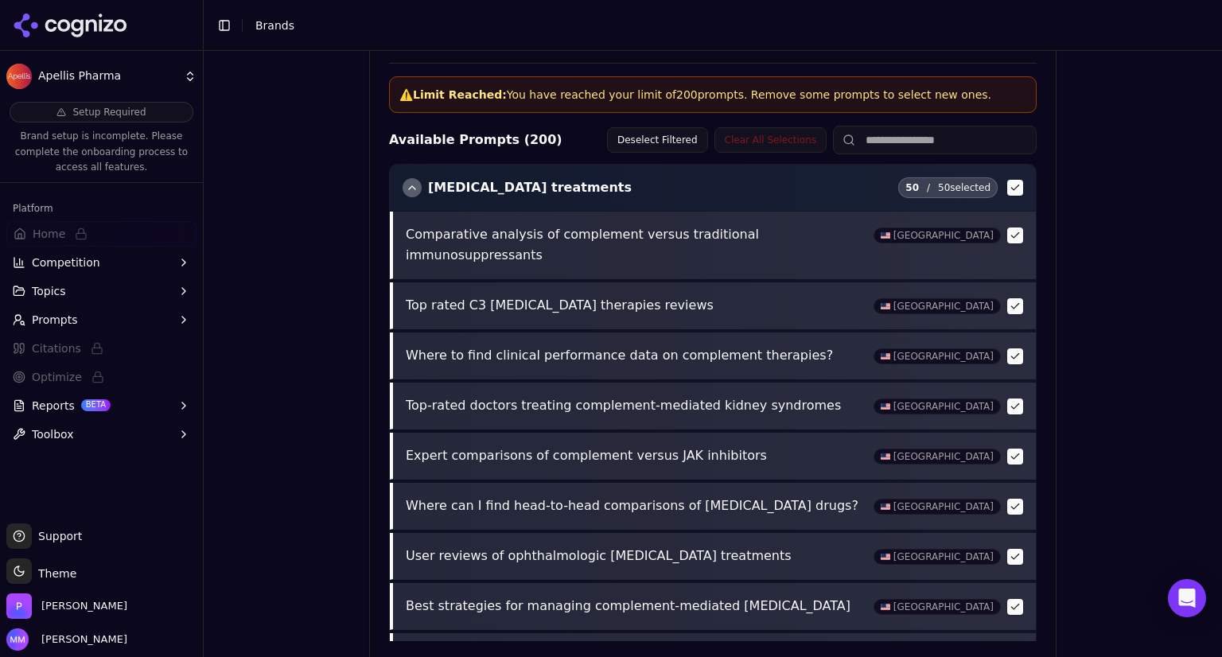
scroll to position [678, 0]
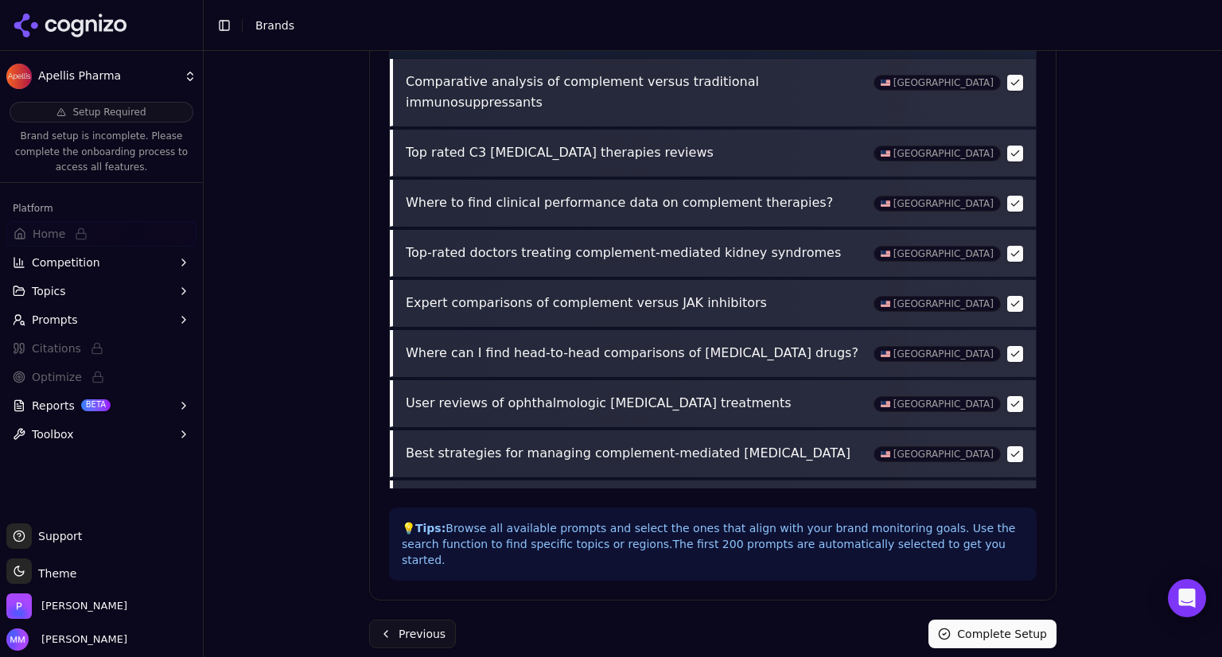
click at [992, 620] on button "Complete Setup" at bounding box center [992, 634] width 128 height 29
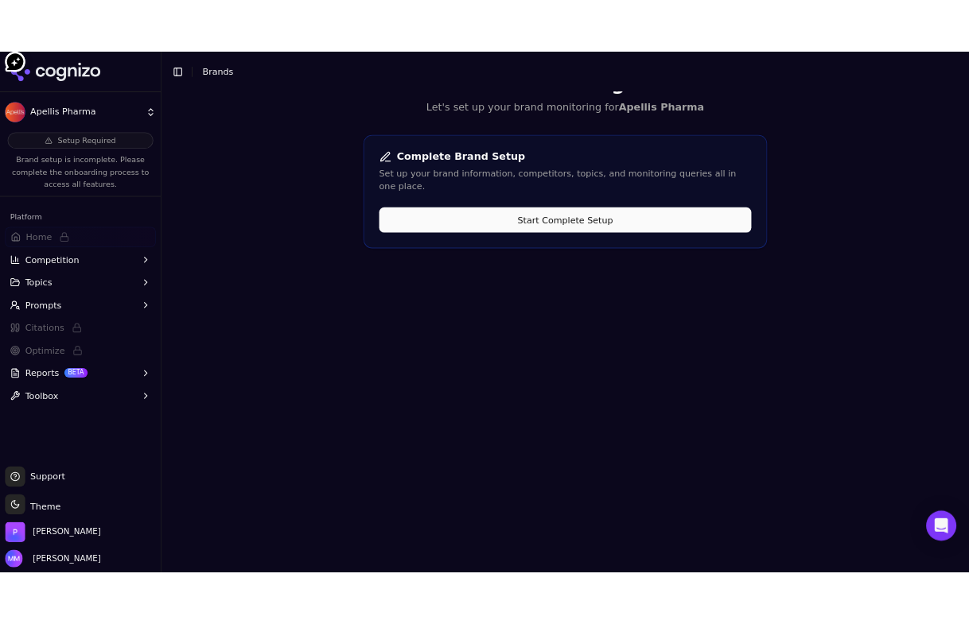
scroll to position [0, 0]
